Goal: Transaction & Acquisition: Purchase product/service

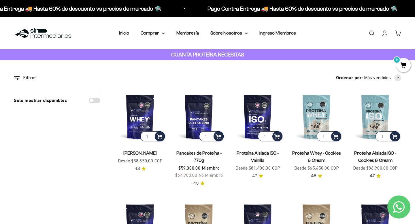
click at [382, 35] on link "Iniciar sesión" at bounding box center [384, 33] width 6 height 6
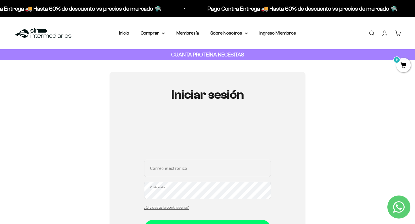
click at [180, 170] on input "Correo electrónico" at bounding box center [207, 168] width 127 height 17
type input "catalina.zapata.correa@gmail.com"
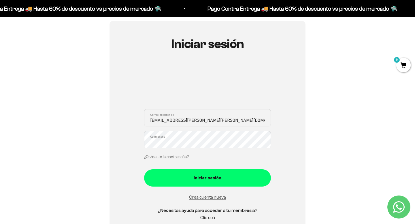
scroll to position [76, 0]
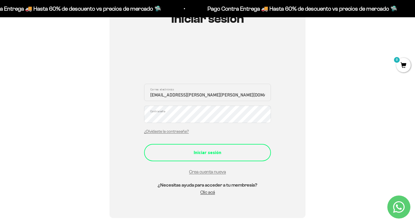
click at [212, 153] on div "Iniciar sesión" at bounding box center [208, 152] width 104 height 7
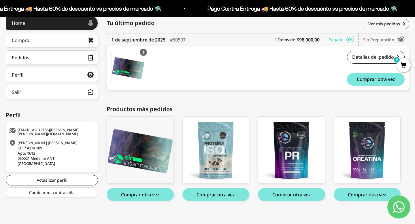
scroll to position [80, 0]
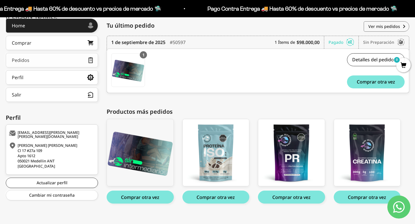
click at [46, 62] on link "Pedidos" at bounding box center [52, 60] width 92 height 14
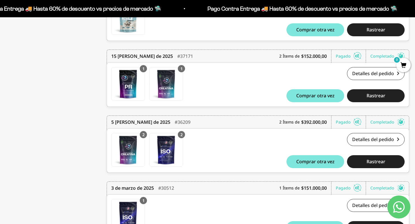
scroll to position [329, 0]
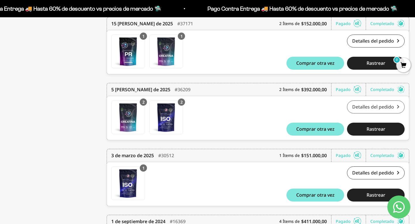
click at [362, 109] on link "Detalles del pedido" at bounding box center [376, 107] width 58 height 13
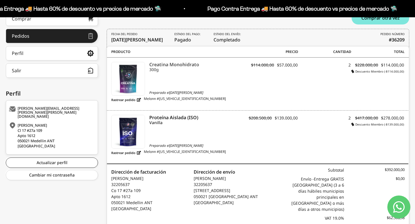
scroll to position [105, 0]
click at [349, 66] on div "2" at bounding box center [324, 68] width 53 height 12
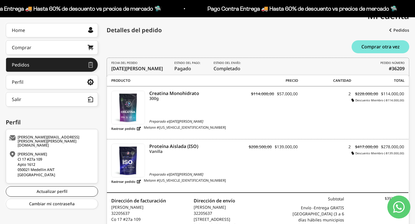
scroll to position [73, 0]
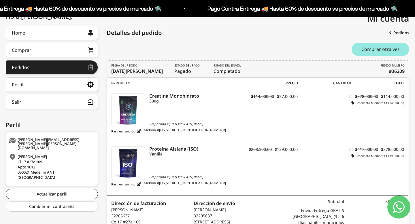
click at [368, 53] on button "Comprar otra vez" at bounding box center [380, 49] width 58 height 13
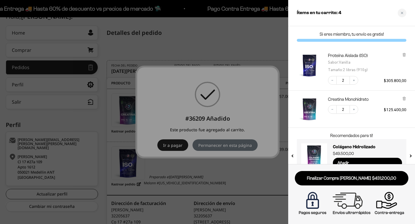
click at [207, 97] on div at bounding box center [207, 112] width 415 height 224
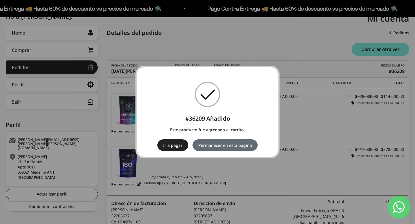
click at [220, 145] on button "Permanecer en esta página" at bounding box center [224, 145] width 65 height 12
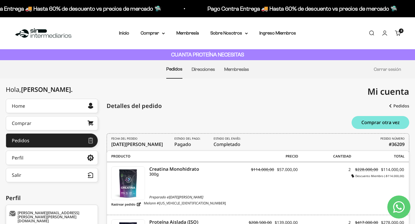
click at [399, 35] on link "Carrito 4 artículos 4" at bounding box center [398, 33] width 6 height 6
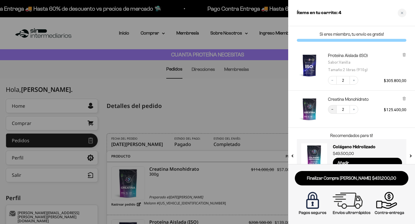
click at [332, 109] on icon "Decrease quantity" at bounding box center [331, 109] width 3 height 3
click at [355, 79] on icon "Increase quantity" at bounding box center [353, 80] width 3 height 3
click at [250, 90] on div at bounding box center [207, 112] width 415 height 224
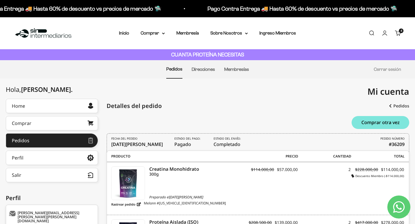
click at [372, 33] on link "Buscar" at bounding box center [371, 33] width 6 height 6
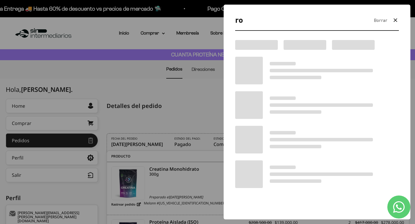
type input "r"
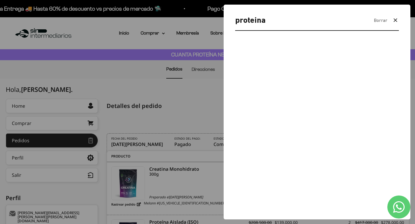
type input "proteina"
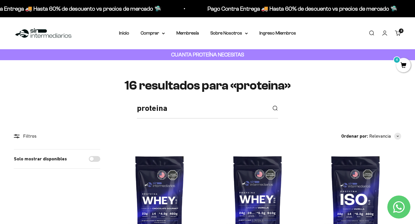
click at [402, 67] on span "4" at bounding box center [403, 65] width 14 height 14
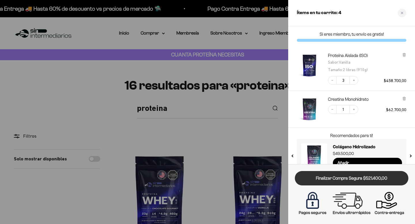
click at [346, 179] on link "Finalizar Compra Segura $521.400,00" at bounding box center [352, 178] width 114 height 15
